Goal: Transaction & Acquisition: Book appointment/travel/reservation

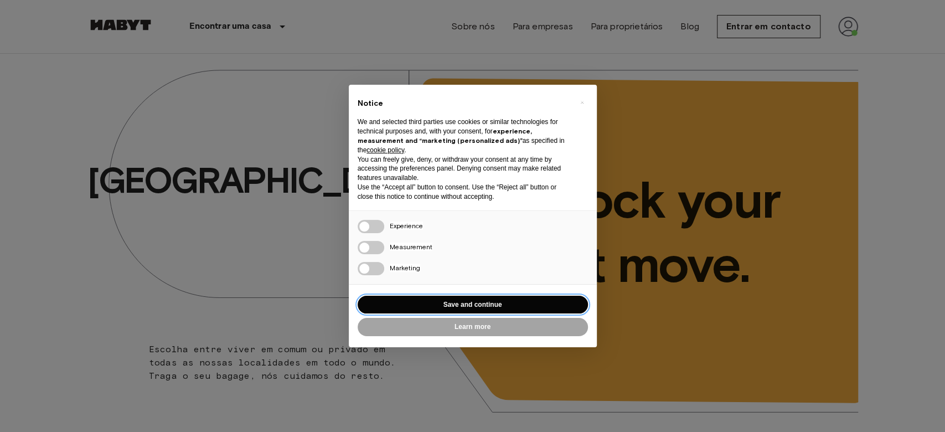
click at [447, 305] on button "Save and continue" at bounding box center [472, 304] width 230 height 18
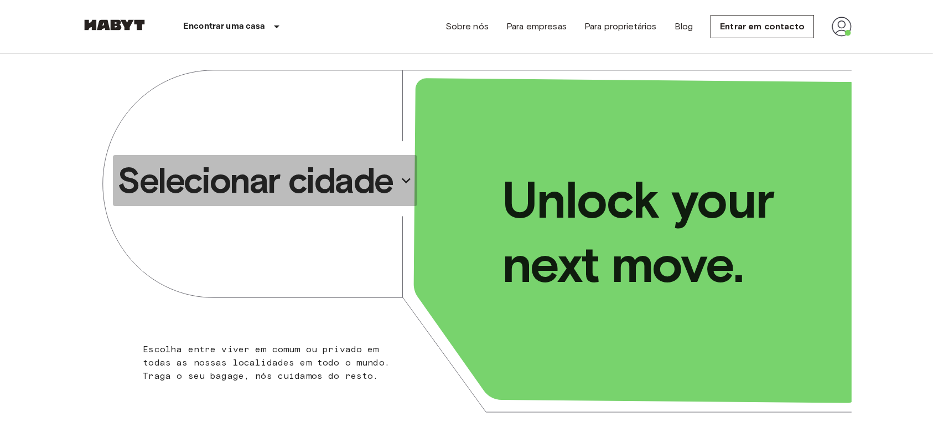
click at [305, 194] on p "Selecionar cidade" at bounding box center [254, 180] width 275 height 44
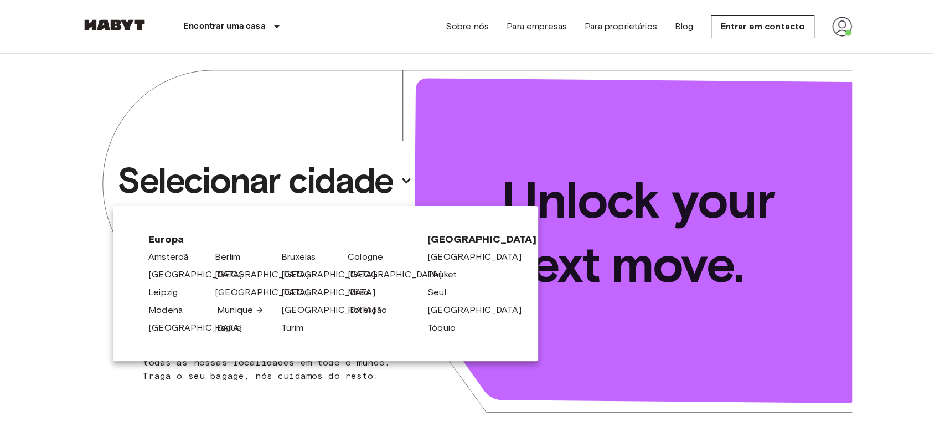
click at [239, 308] on link "Munique" at bounding box center [240, 309] width 47 height 13
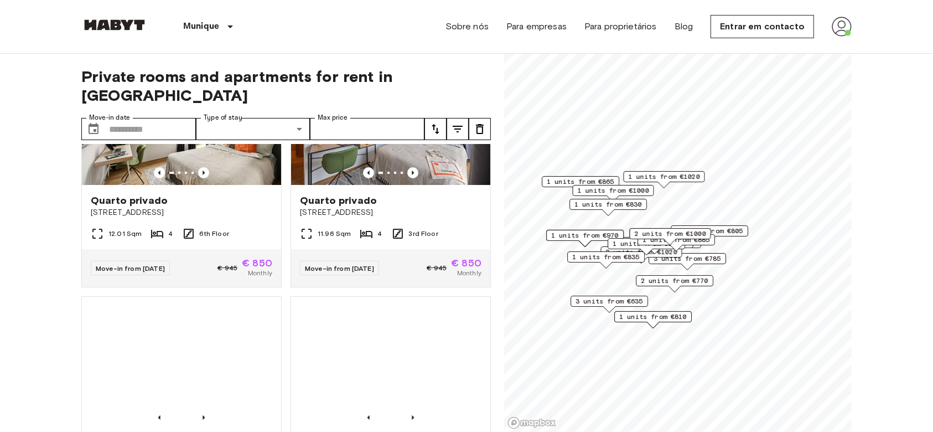
scroll to position [349, 0]
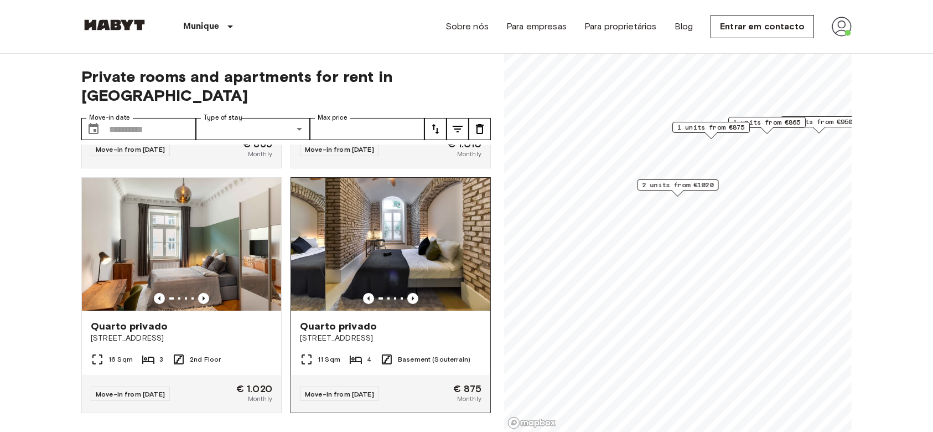
scroll to position [483, 0]
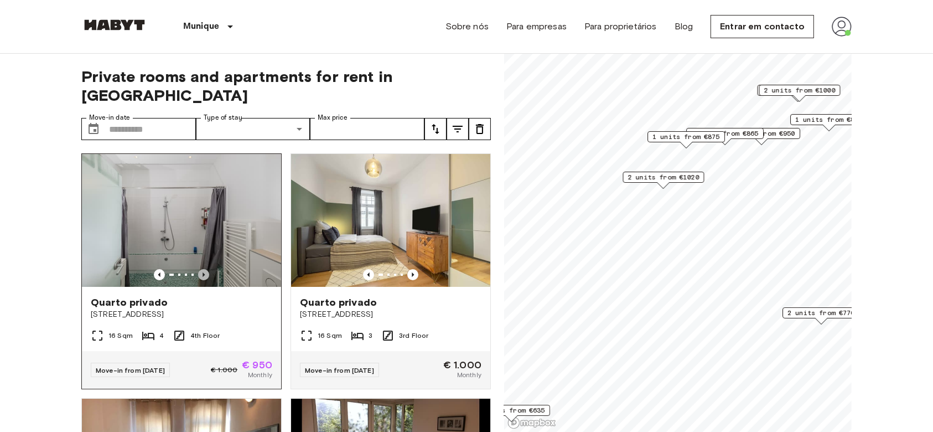
click at [205, 269] on icon "Previous image" at bounding box center [203, 274] width 11 height 11
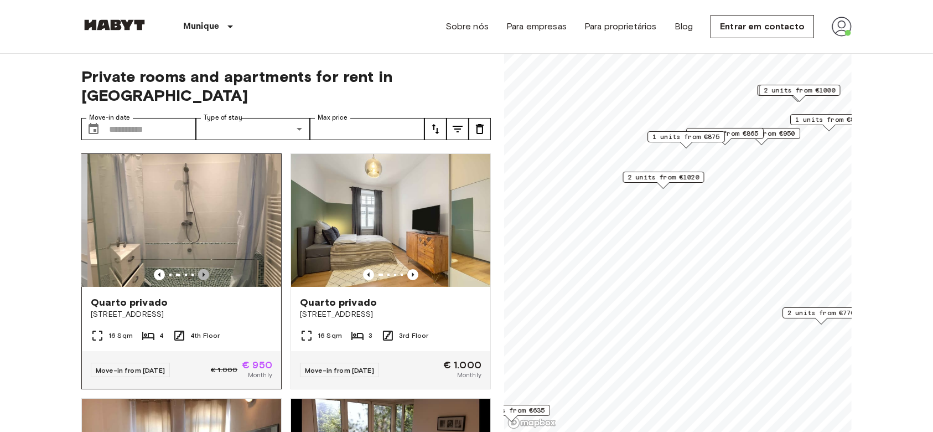
click at [205, 269] on icon "Previous image" at bounding box center [203, 274] width 11 height 11
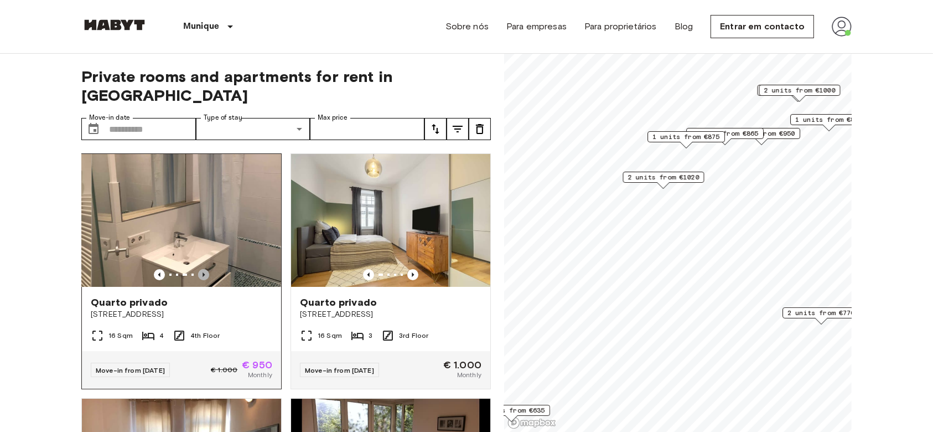
click at [205, 269] on icon "Previous image" at bounding box center [203, 274] width 11 height 11
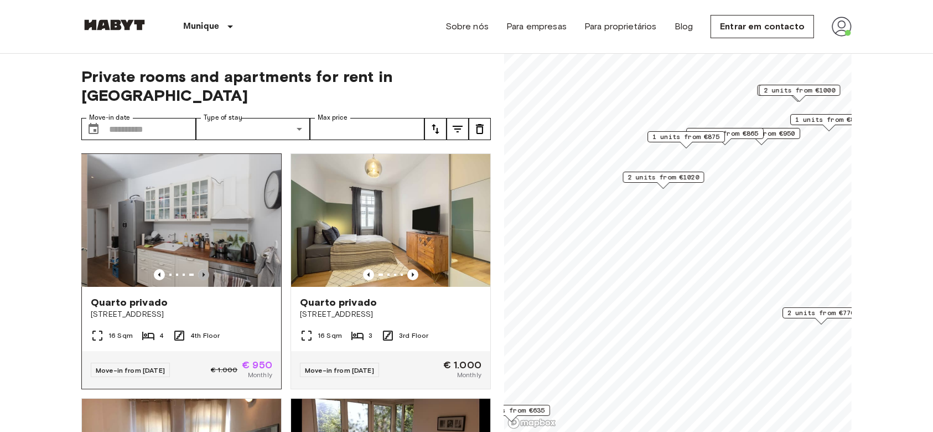
click at [205, 269] on icon "Previous image" at bounding box center [203, 274] width 11 height 11
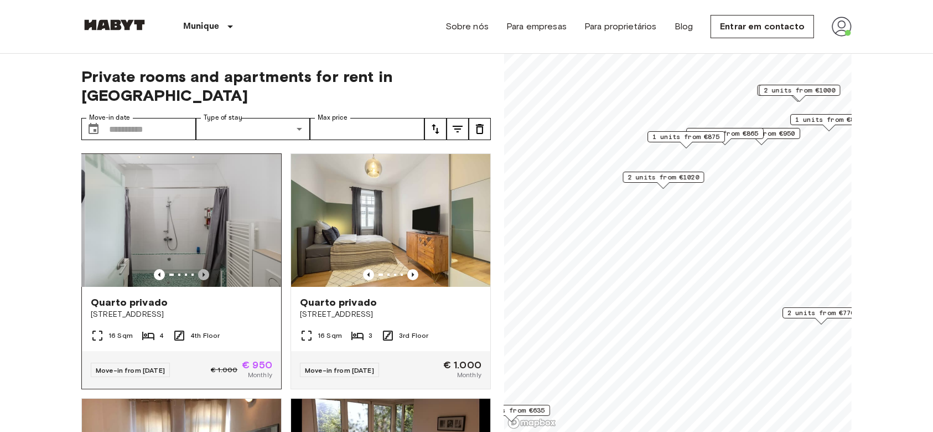
click at [205, 269] on icon "Previous image" at bounding box center [203, 274] width 11 height 11
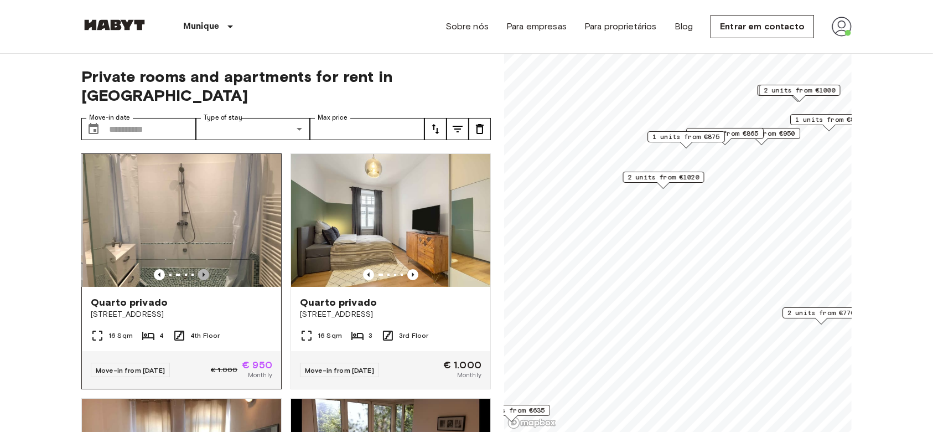
click at [205, 269] on icon "Previous image" at bounding box center [203, 274] width 11 height 11
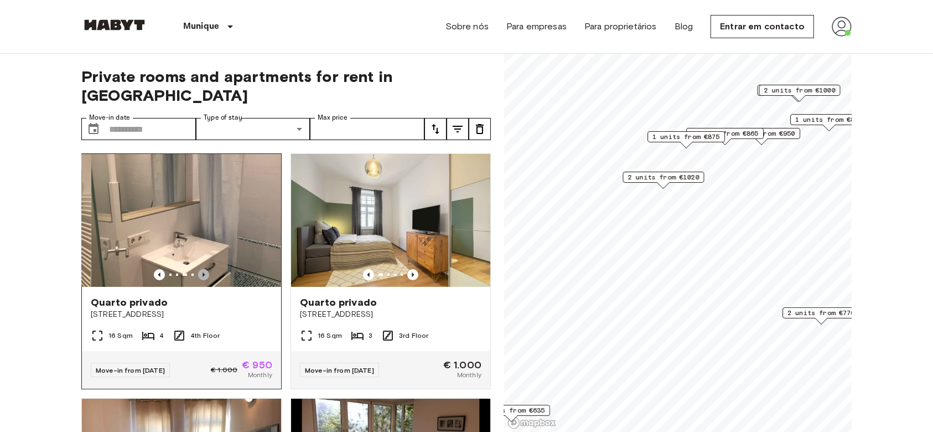
click at [205, 269] on icon "Previous image" at bounding box center [203, 274] width 11 height 11
